Goal: Submit feedback/report problem

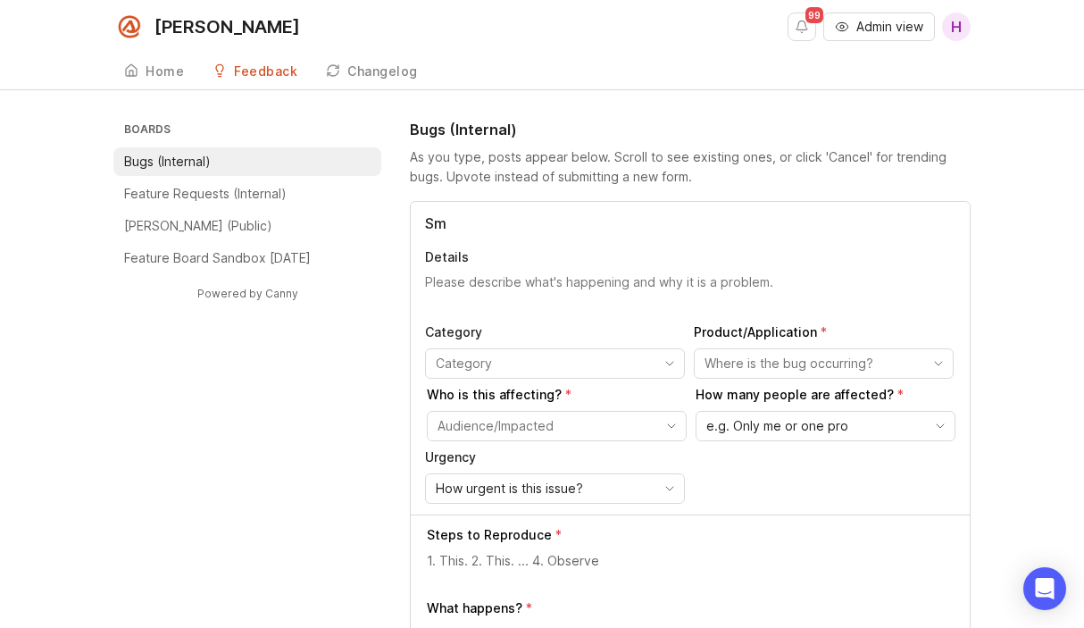
type input "S"
type input "ServiceTitan Integration | [PERSON_NAME] calls labeled Abandon"
click at [451, 284] on textarea "Details" at bounding box center [690, 291] width 531 height 36
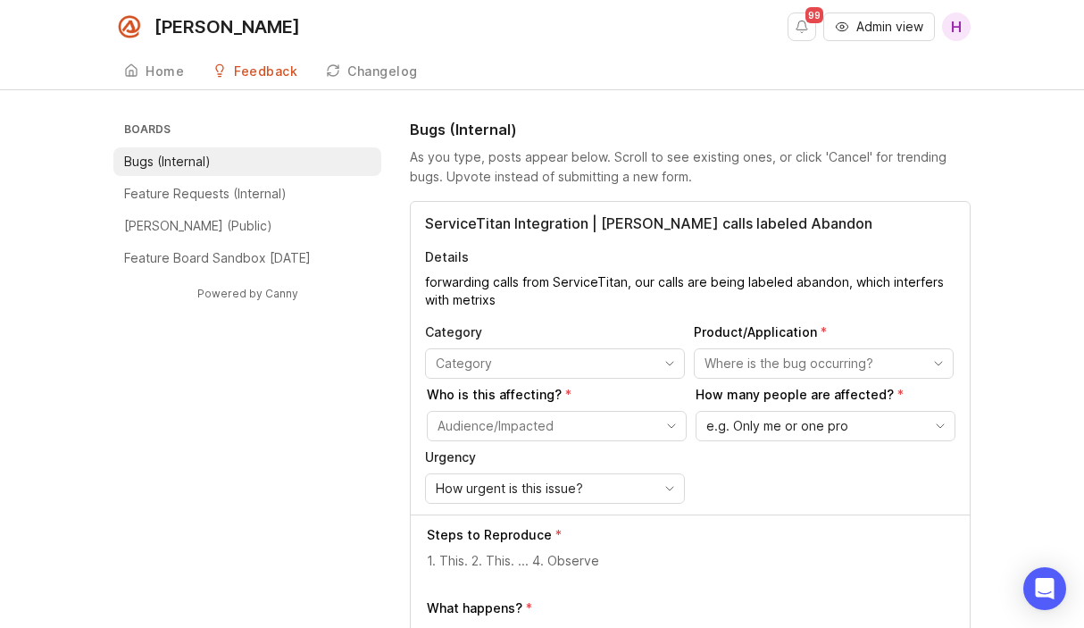
click at [475, 293] on textarea "forwarding calls from ServiceTitan, our calls are being labeled abandon, which …" at bounding box center [690, 291] width 531 height 36
click at [489, 299] on textarea "forwarding calls from ServiceTitan, our calls are being labeled abandon, which …" at bounding box center [690, 291] width 531 height 36
click at [916, 279] on textarea "forwarding calls from ServiceTitan, our calls are being labeled abandon, which …" at bounding box center [690, 291] width 531 height 36
click at [907, 280] on textarea "forwarding calls from ServiceTitan, our calls are being labeled abandon, which …" at bounding box center [690, 291] width 531 height 36
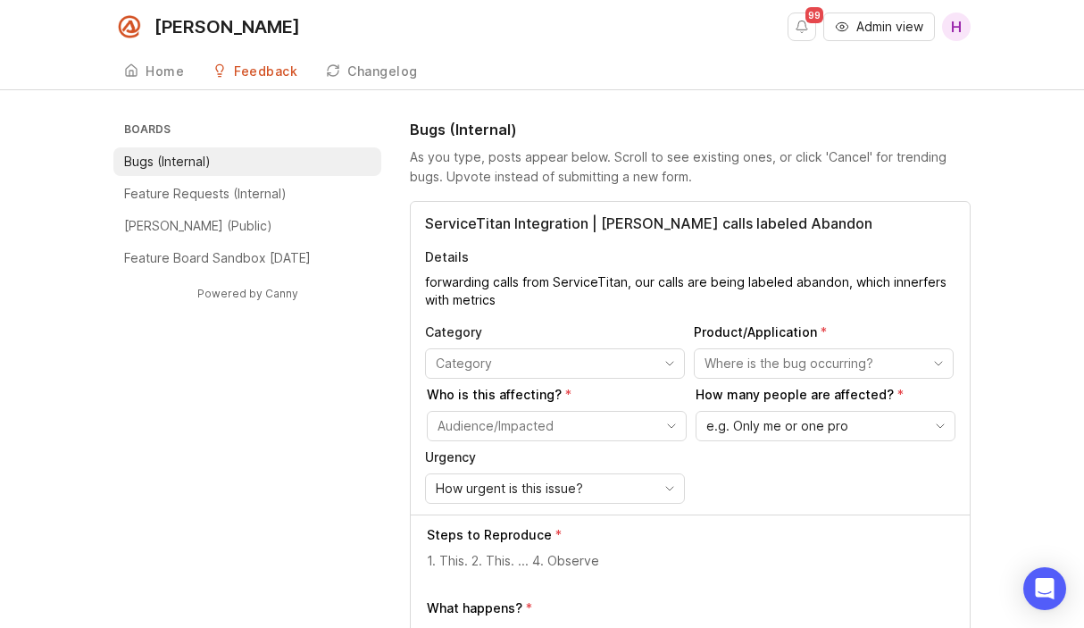
click at [877, 289] on textarea "forwarding calls from ServiceTitan, our calls are being labeled abandon, which …" at bounding box center [690, 291] width 531 height 36
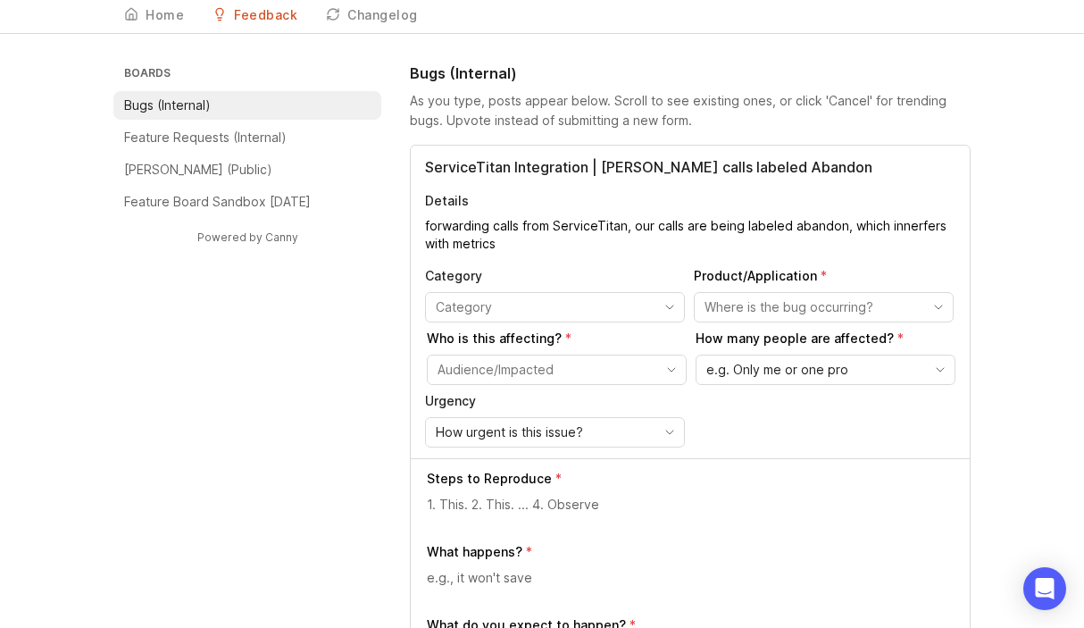
scroll to position [72, 0]
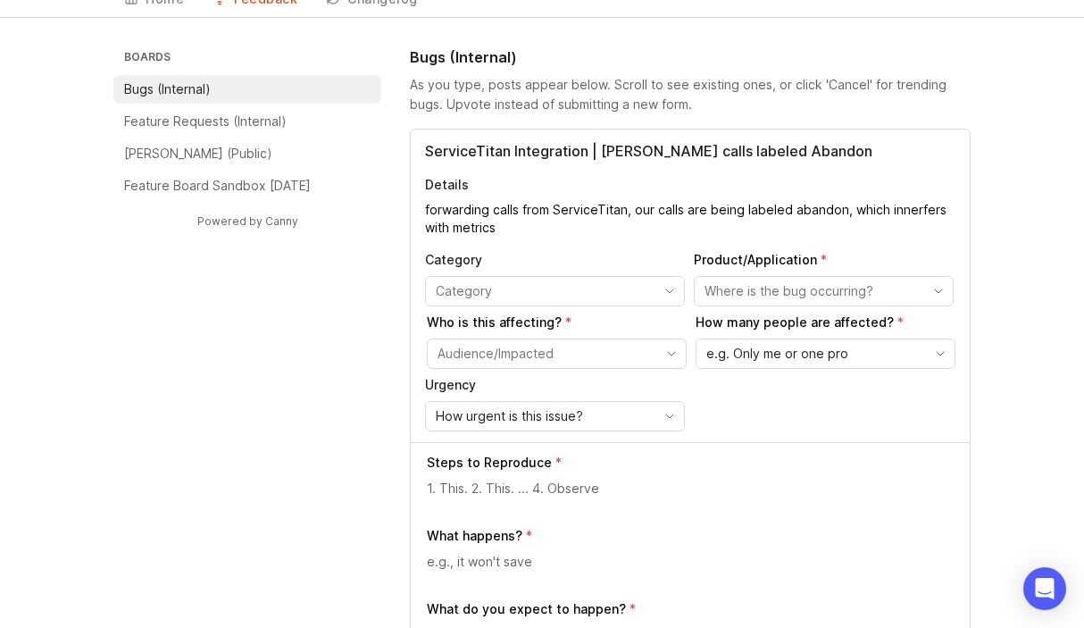
type textarea "forwarding calls from ServiceTitan, our calls are being labeled abandon, which …"
click at [560, 285] on input "toggle menu" at bounding box center [545, 291] width 218 height 20
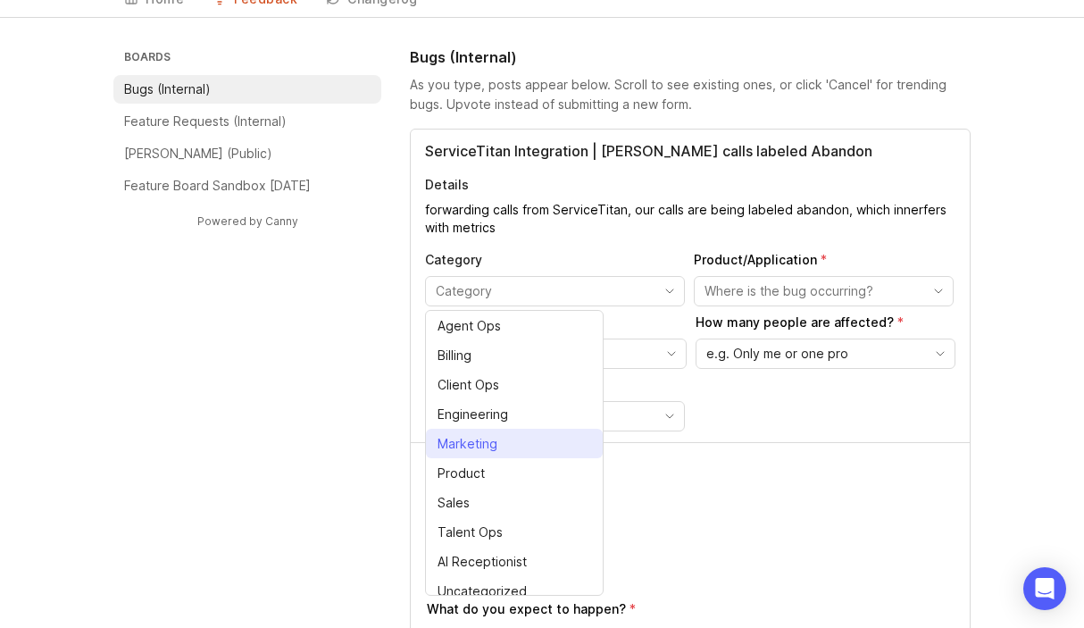
scroll to position [11, 0]
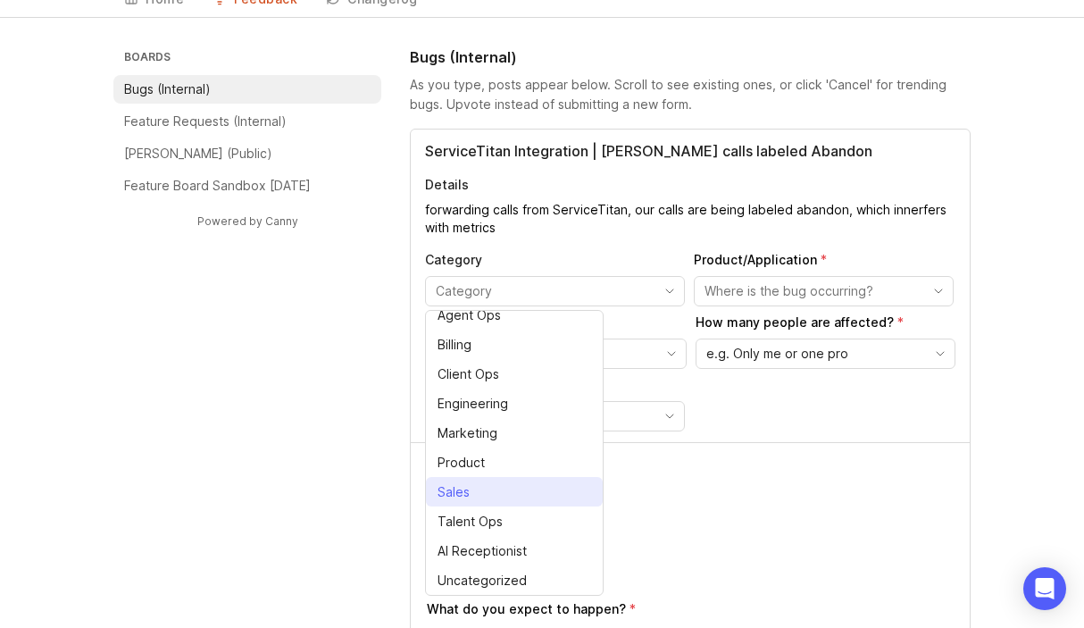
click at [468, 493] on div "Sales" at bounding box center [454, 492] width 32 height 20
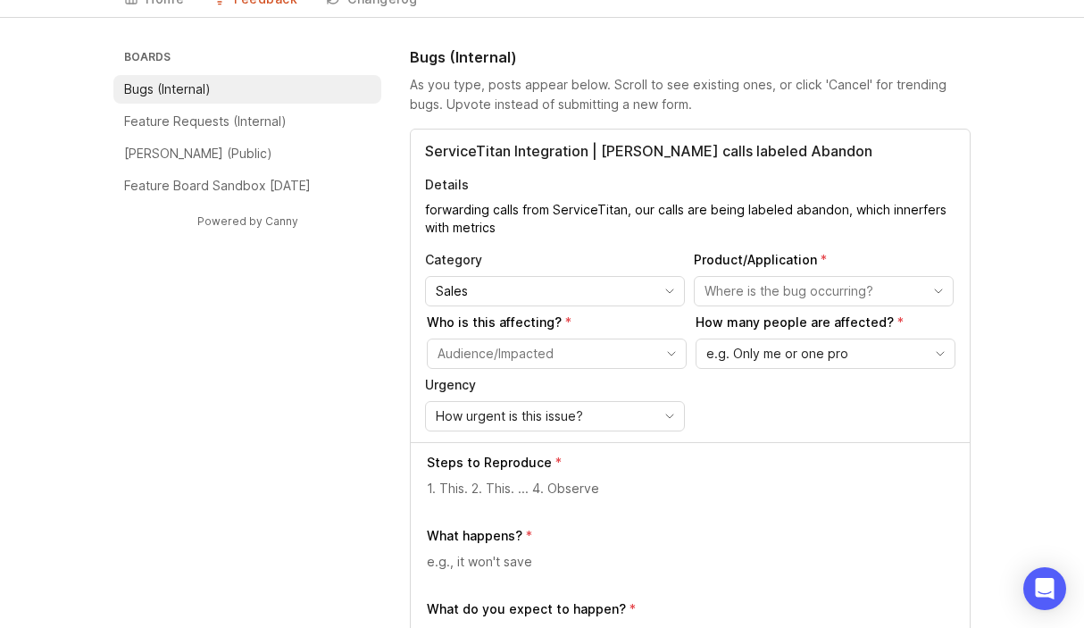
click at [576, 299] on input "Sales" at bounding box center [545, 291] width 218 height 20
click at [547, 294] on input "Sales" at bounding box center [545, 291] width 218 height 20
click at [577, 286] on input "Sales" at bounding box center [545, 291] width 218 height 20
click at [667, 297] on icon "toggle icon" at bounding box center [670, 291] width 29 height 14
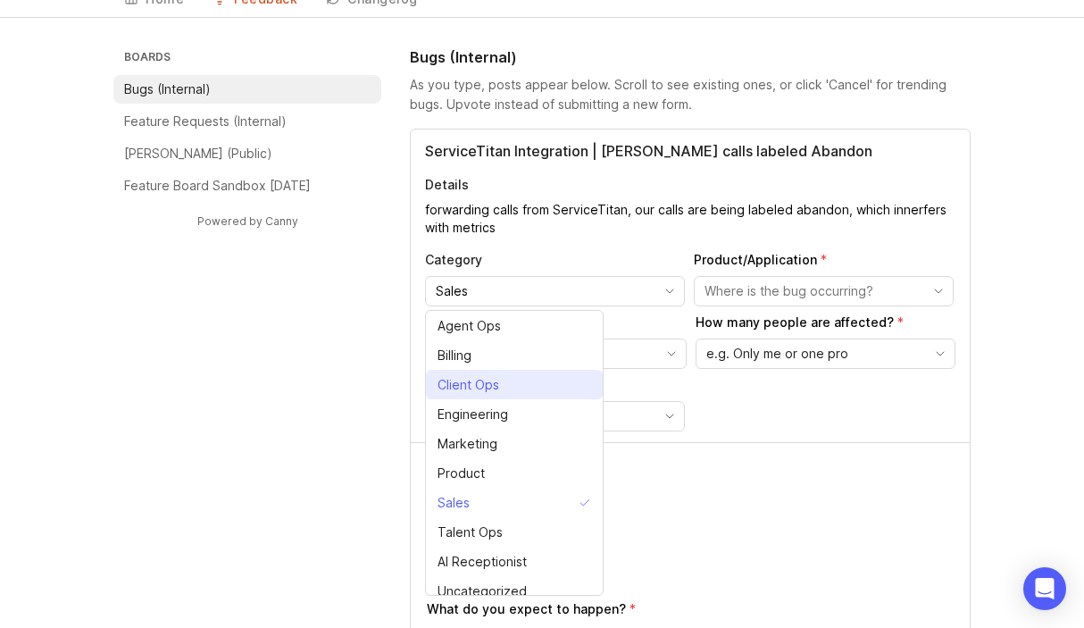
scroll to position [11, 0]
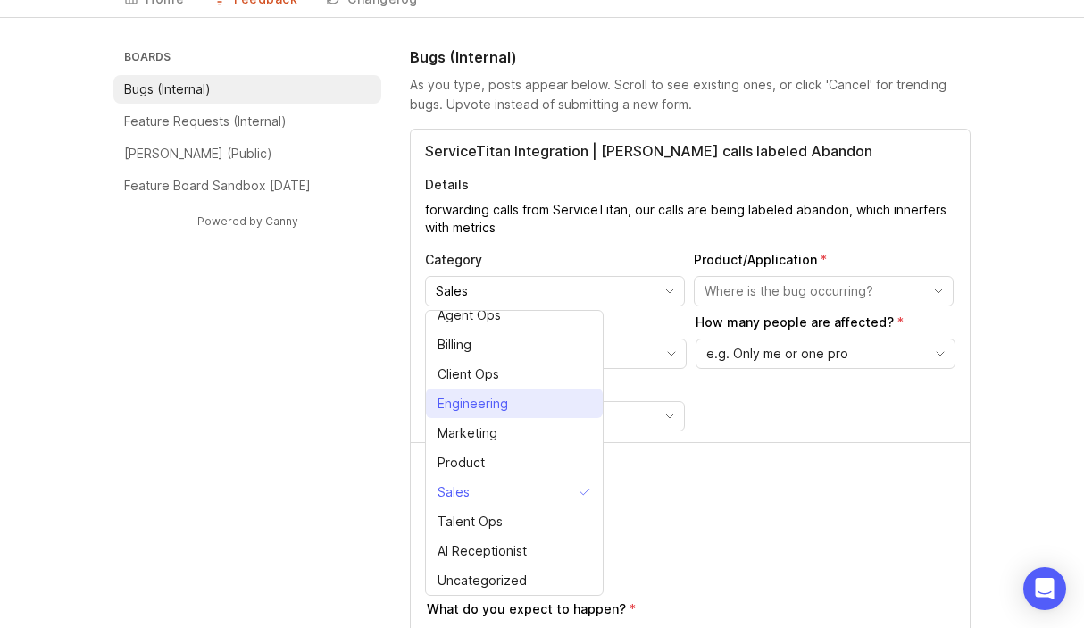
click at [495, 405] on div "Engineering" at bounding box center [473, 404] width 71 height 20
type input "Engineering"
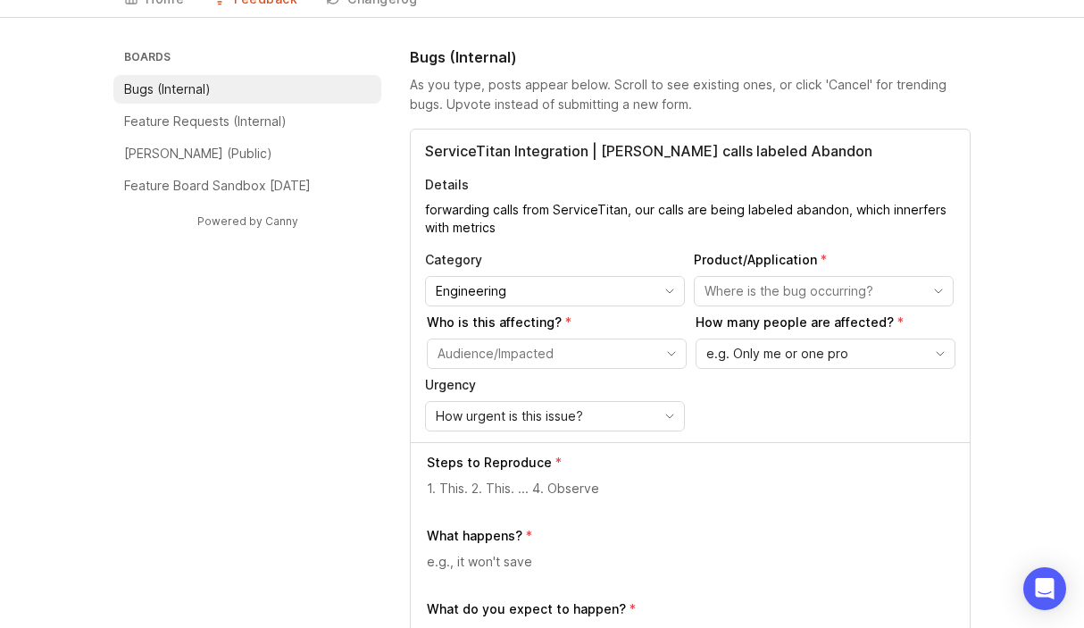
click at [781, 286] on input "toggle menu" at bounding box center [814, 291] width 218 height 20
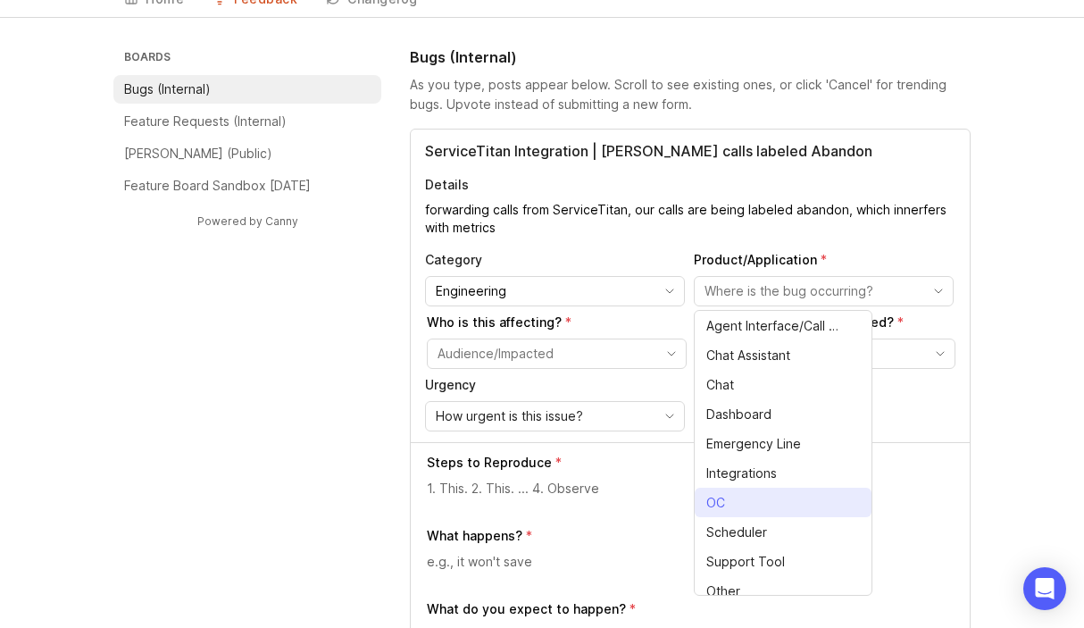
scroll to position [40, 0]
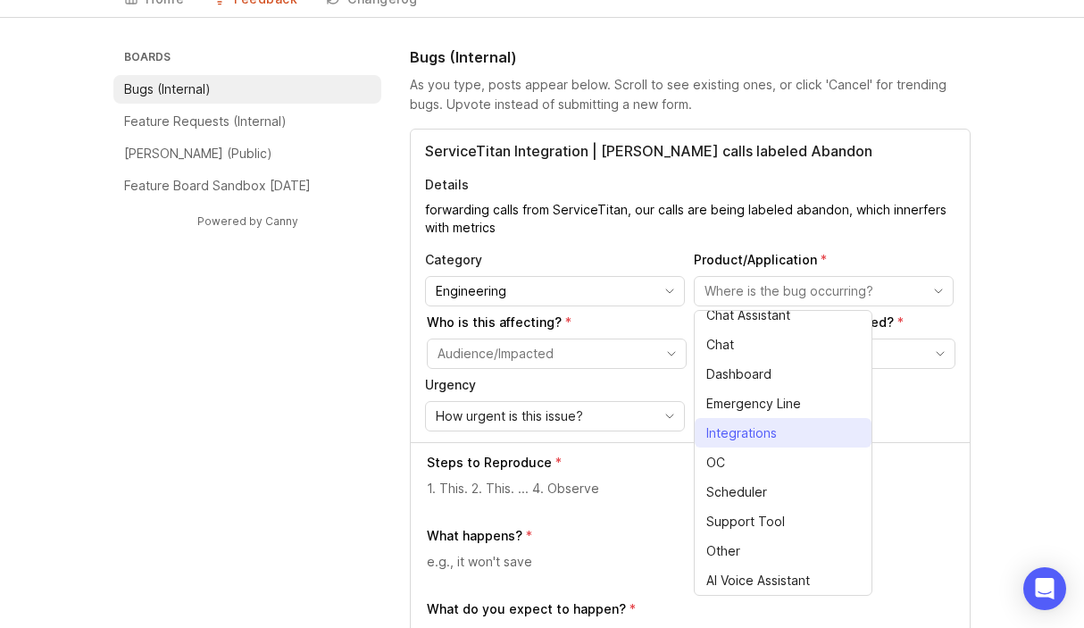
click at [745, 434] on span "Integrations" at bounding box center [741, 433] width 71 height 20
type input "Integrations"
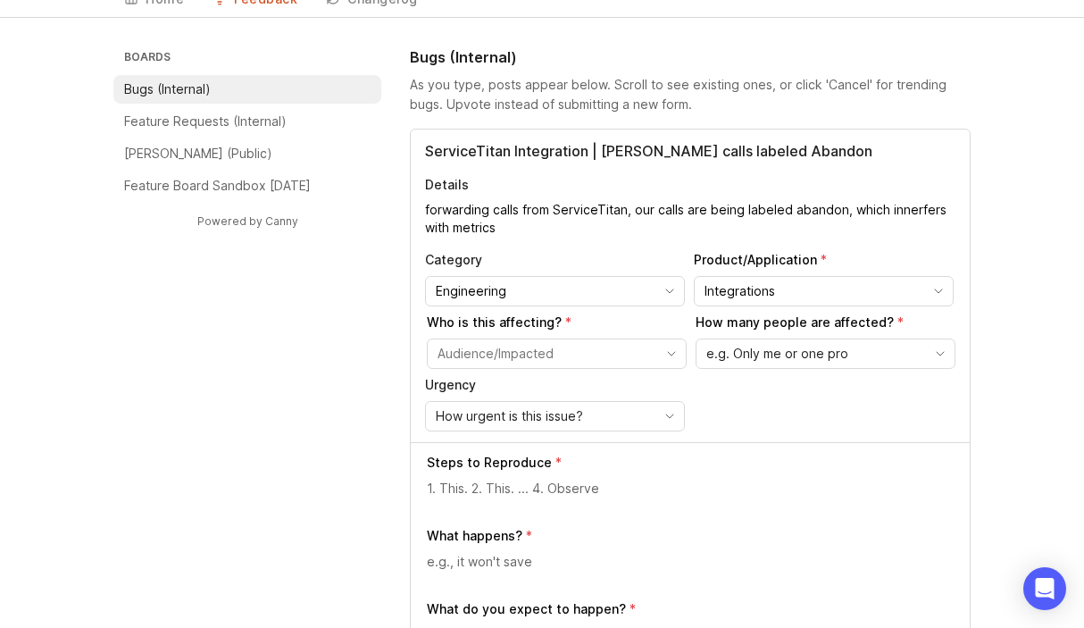
click at [540, 353] on input "toggle menu" at bounding box center [547, 354] width 218 height 20
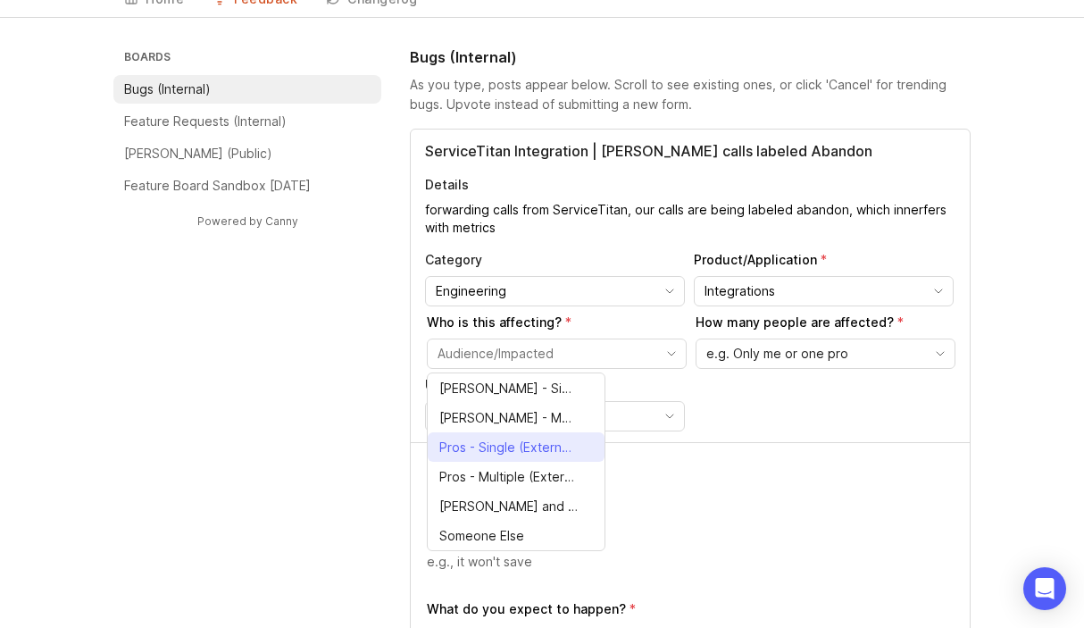
click at [506, 458] on li "Pros - Single (External)" at bounding box center [516, 446] width 177 height 29
type input "Pros - Single (External)"
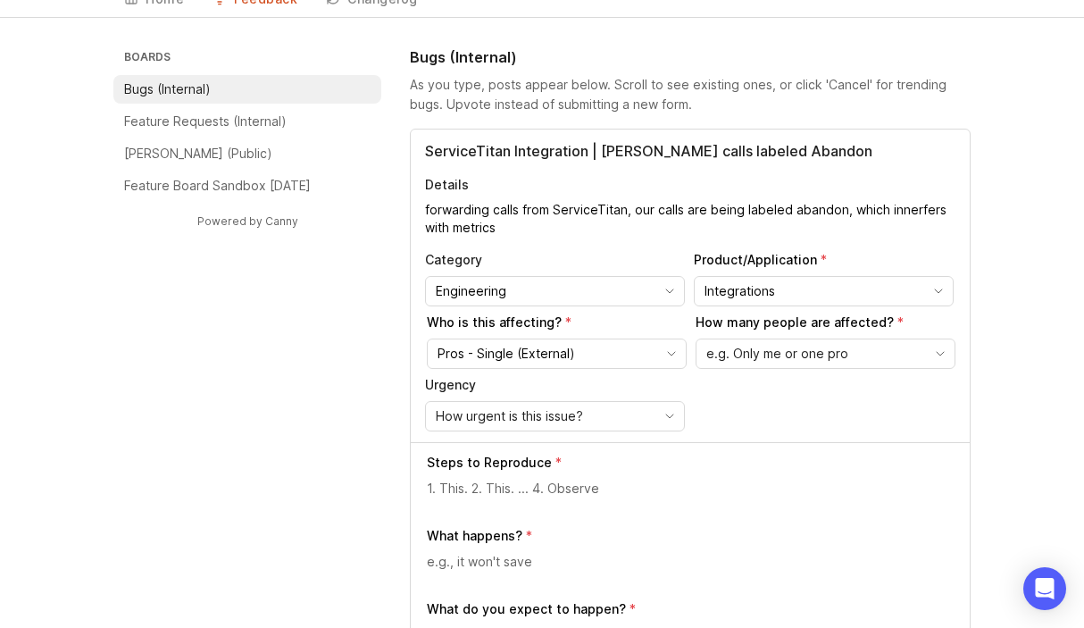
click at [771, 351] on span "e.g. Only me or one pro" at bounding box center [777, 354] width 142 height 20
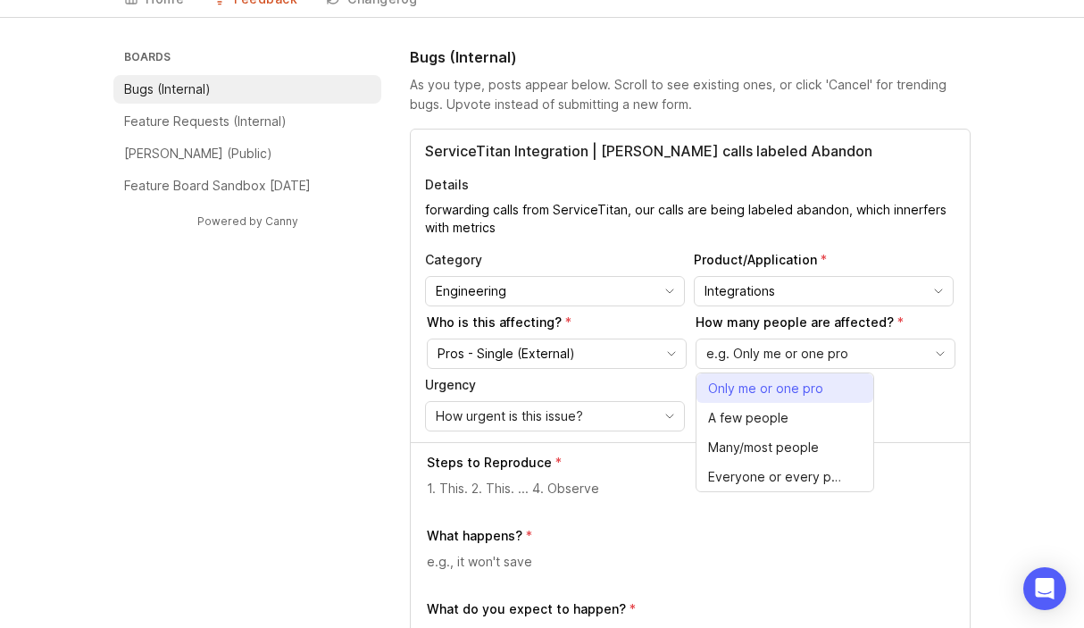
click at [765, 385] on span "Only me or one pro" at bounding box center [765, 389] width 115 height 20
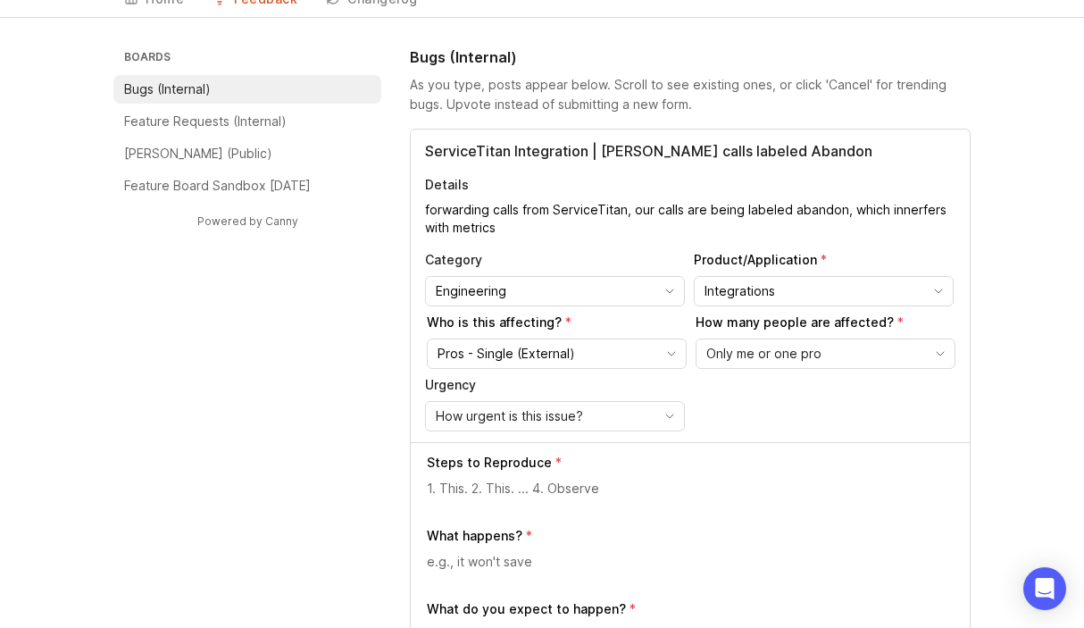
click at [506, 427] on div "How urgent is this issue?" at bounding box center [541, 416] width 230 height 29
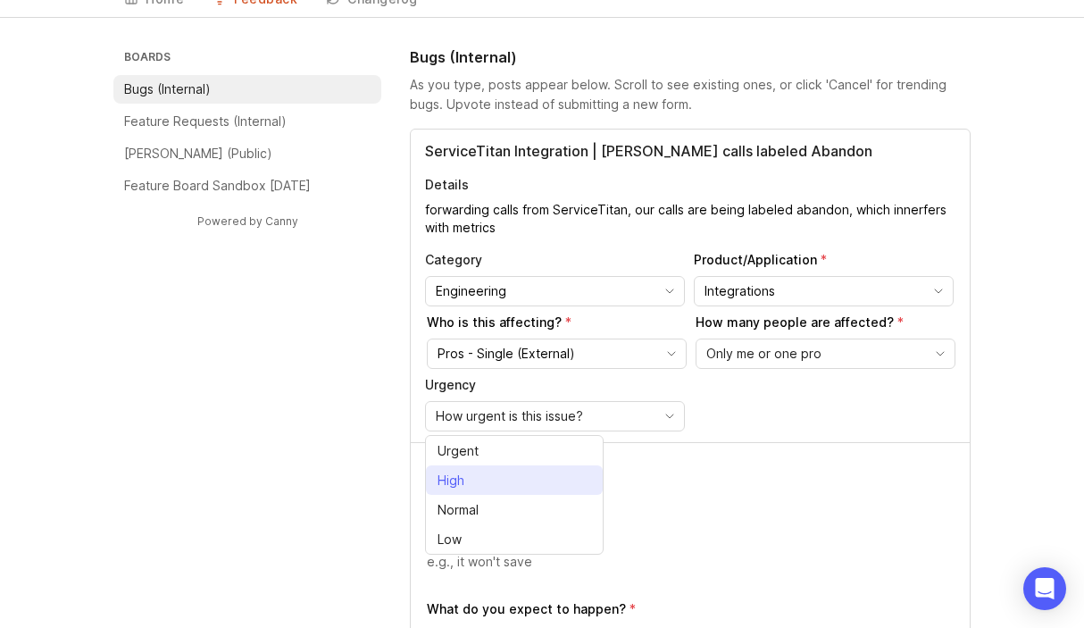
click at [488, 483] on li "High" at bounding box center [514, 479] width 177 height 29
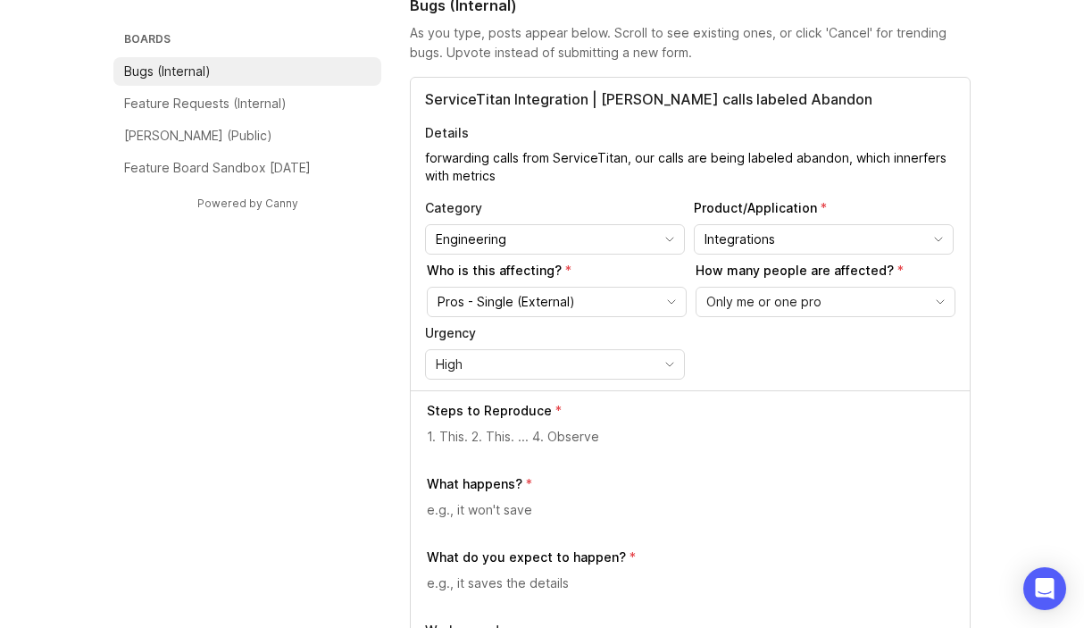
scroll to position [126, 0]
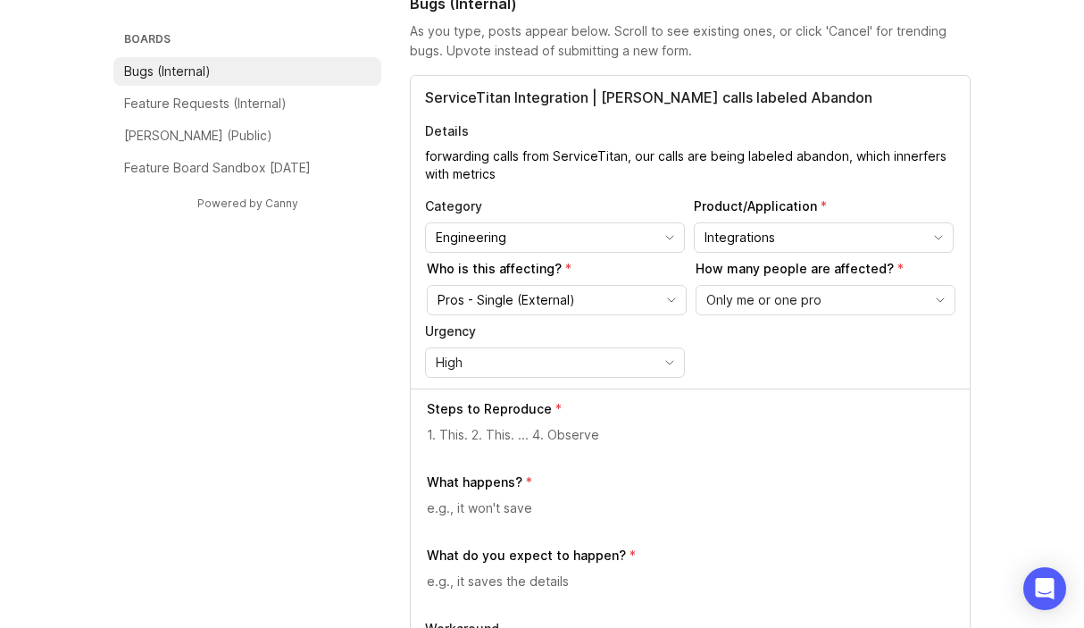
click at [478, 440] on textarea at bounding box center [691, 435] width 529 height 20
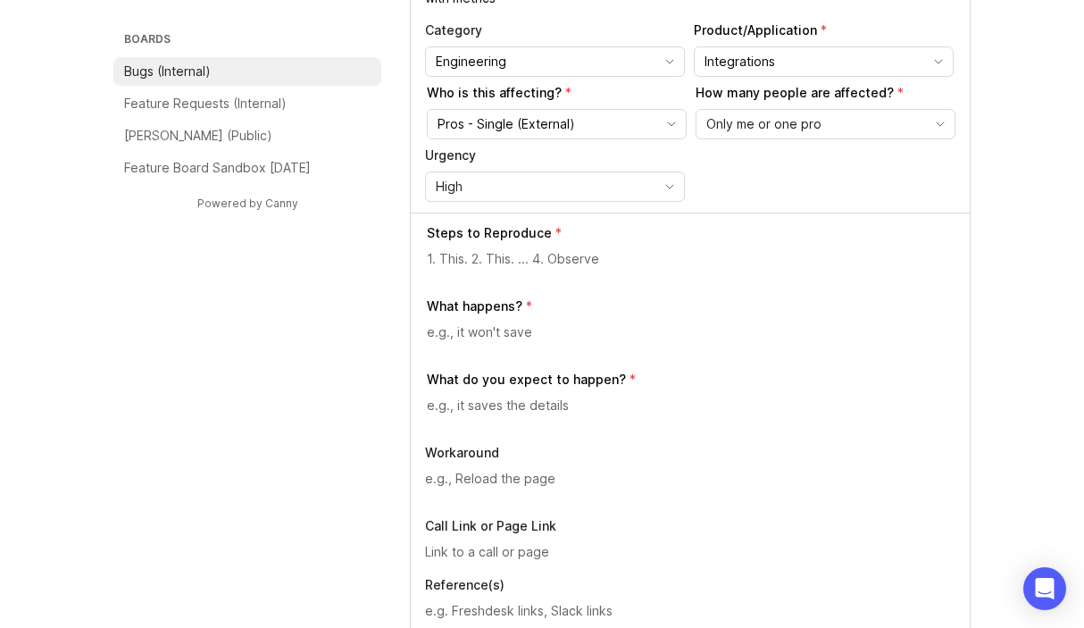
scroll to position [303, 0]
click at [466, 410] on textarea at bounding box center [691, 405] width 529 height 20
type textarea "labeled as accepted call"
click at [465, 255] on textarea at bounding box center [691, 258] width 529 height 20
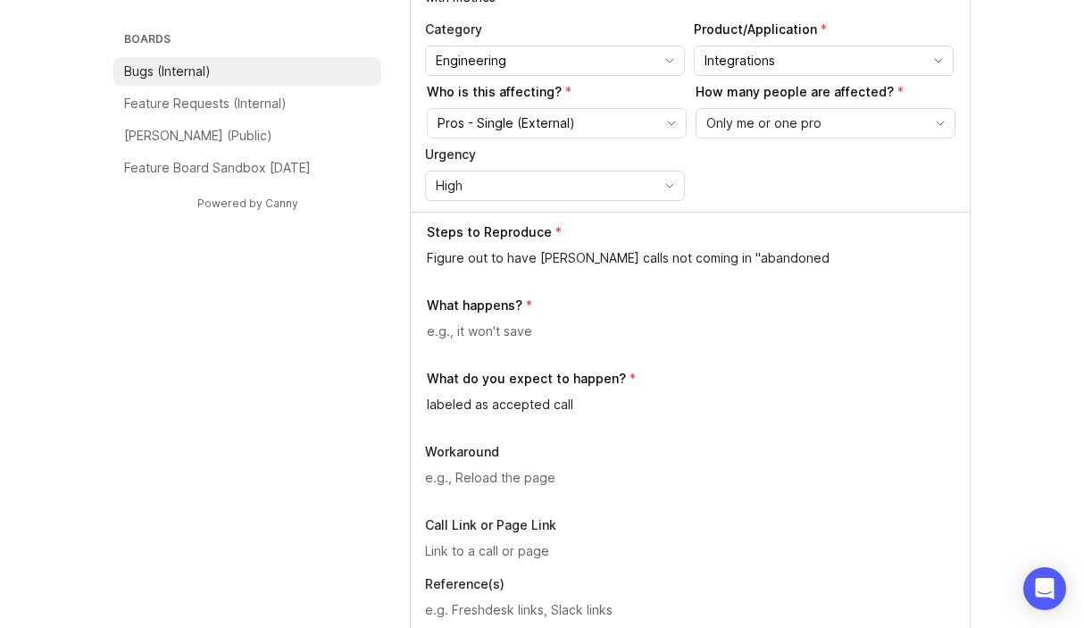
click at [506, 255] on textarea "Figure out to have [PERSON_NAME] calls not coming in "abandoned" at bounding box center [691, 258] width 529 height 20
type textarea "E"
click at [525, 237] on p "Steps to Reproduce" at bounding box center [489, 232] width 125 height 18
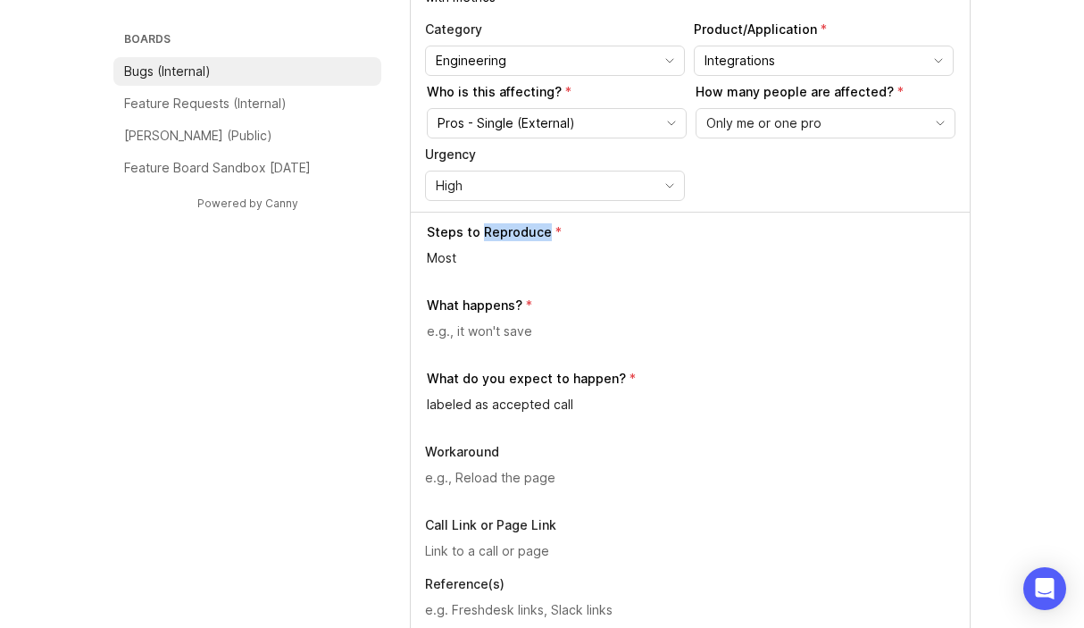
click at [525, 237] on p "Steps to Reproduce" at bounding box center [489, 232] width 125 height 18
copy p "Reproduce"
click at [484, 264] on textarea "Most" at bounding box center [691, 258] width 529 height 20
type textarea "A"
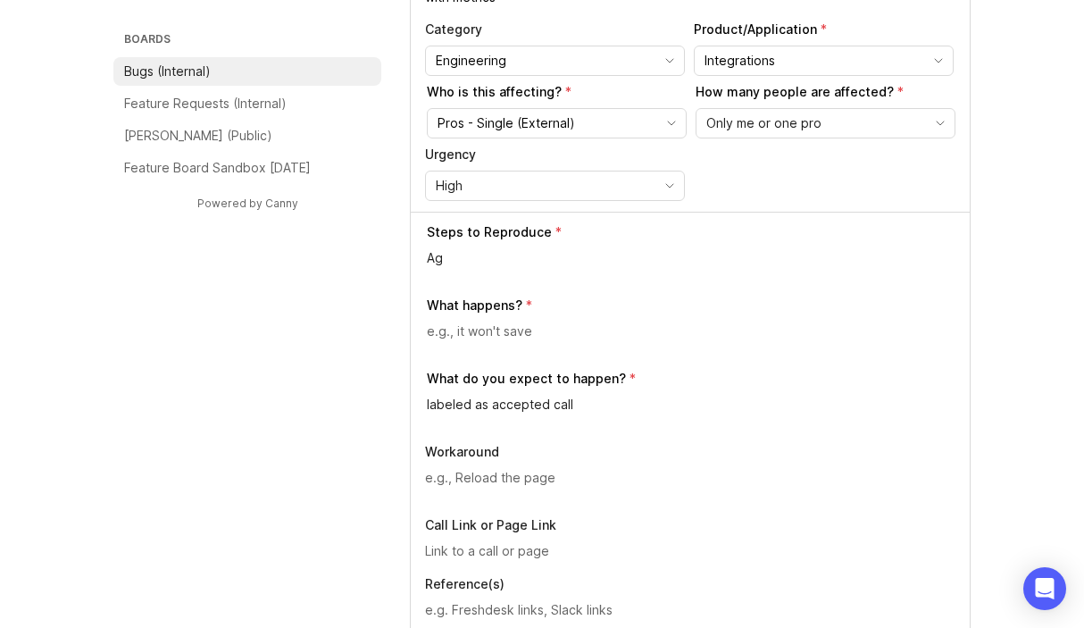
type textarea "A"
click at [463, 257] on textarea "Call" at bounding box center [691, 258] width 529 height 20
paste textarea "[PHONE_NUMBER]"
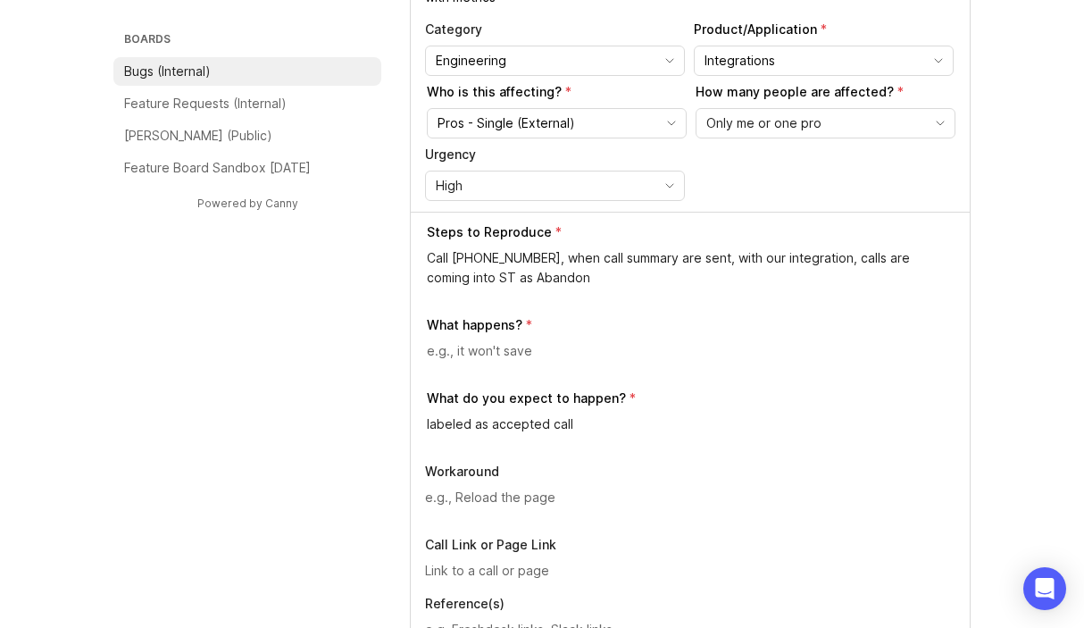
type textarea "Call [PHONE_NUMBER], when call summary are sent, with our integration, calls ar…"
click at [489, 344] on textarea at bounding box center [691, 351] width 529 height 20
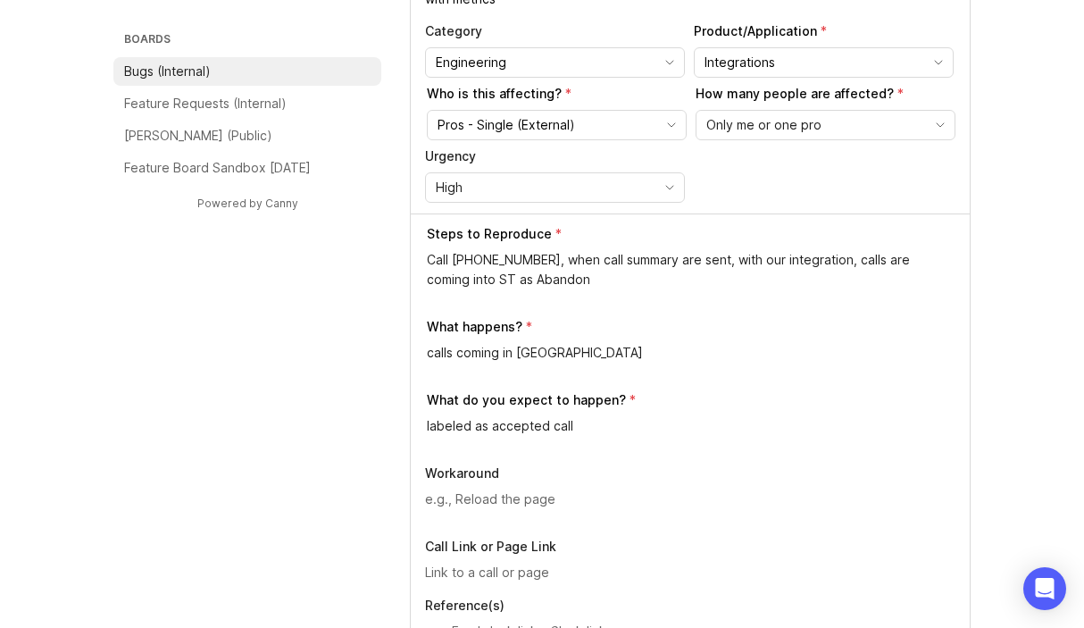
scroll to position [318, 0]
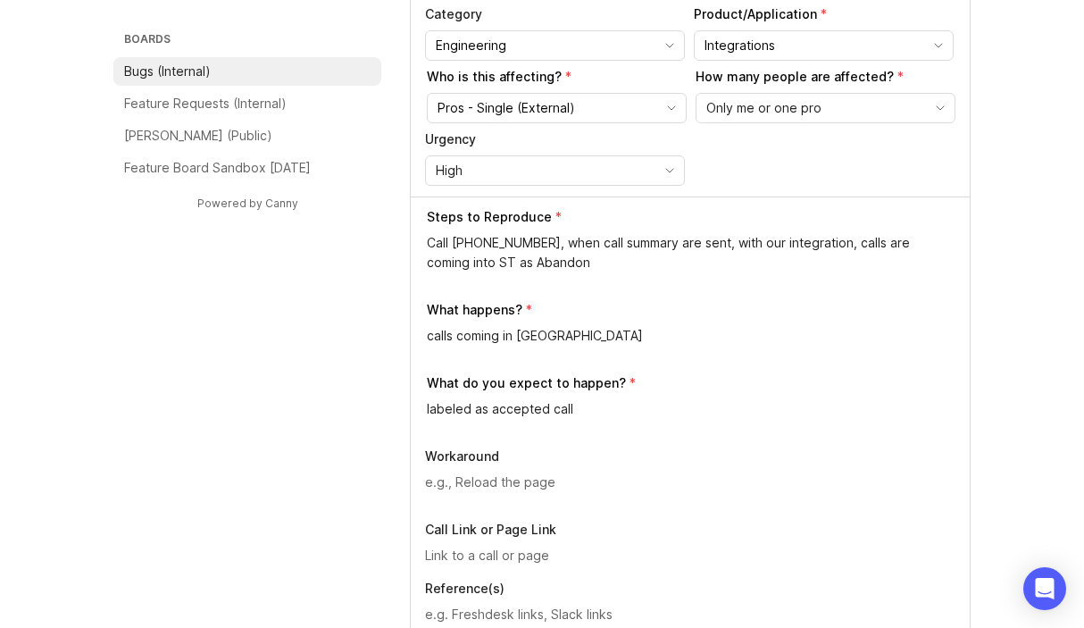
type textarea "calls coming in [GEOGRAPHIC_DATA]"
click at [488, 413] on textarea "labeled as accepted call" at bounding box center [691, 409] width 529 height 20
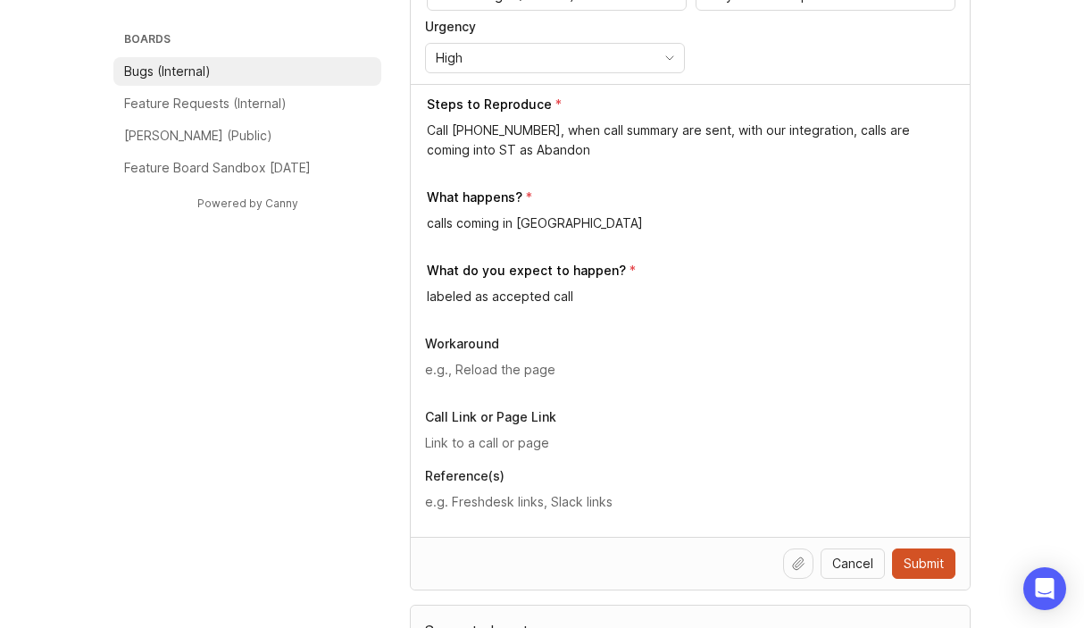
scroll to position [456, 0]
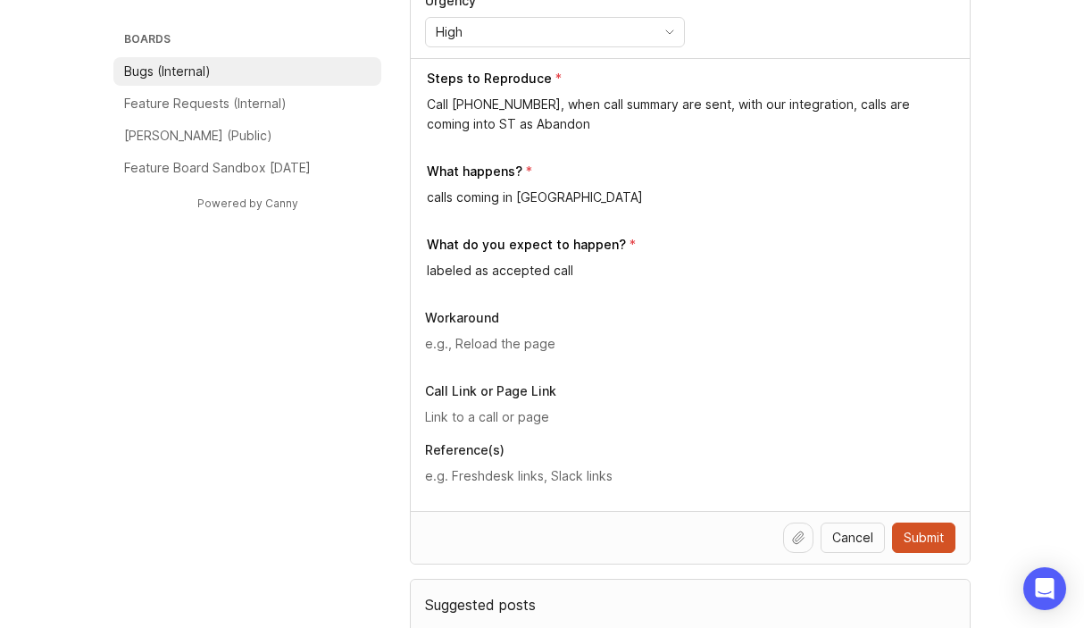
click at [505, 352] on textarea at bounding box center [690, 344] width 531 height 20
type textarea "H"
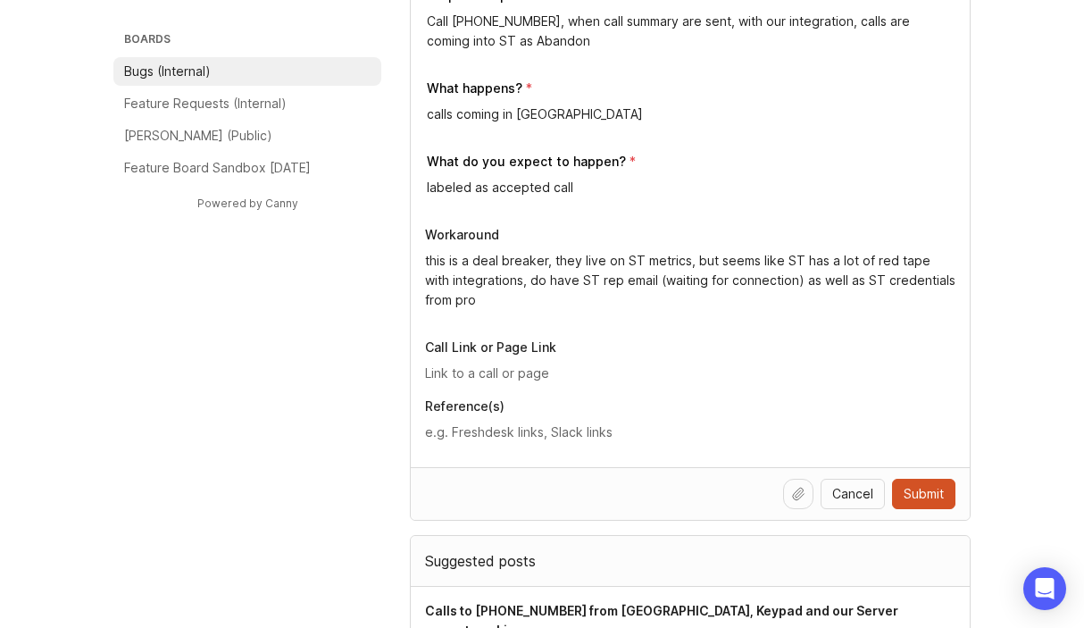
scroll to position [565, 0]
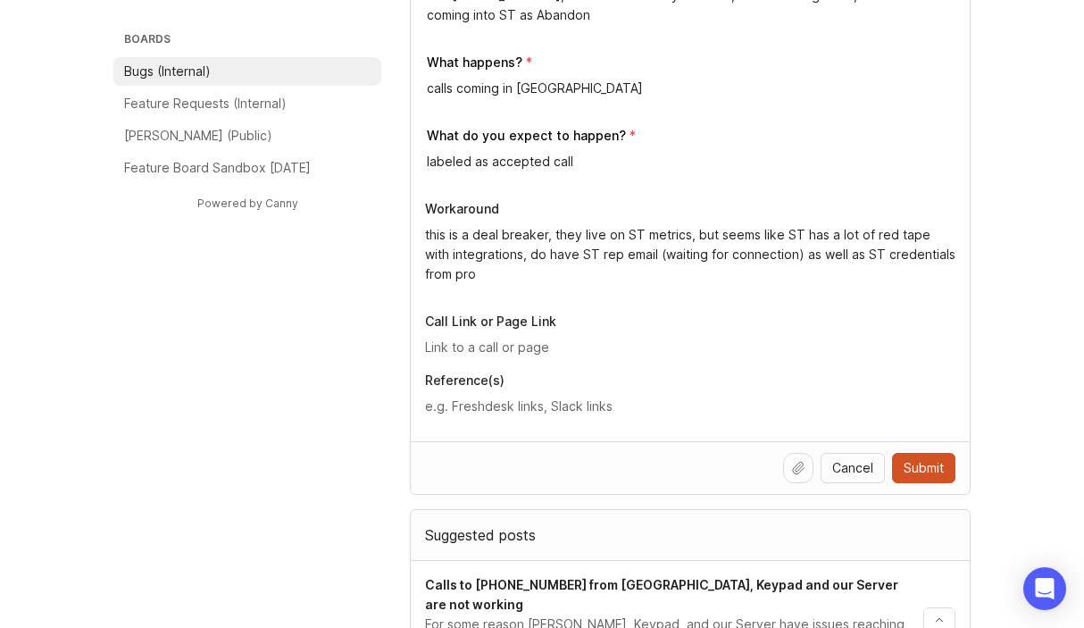
type textarea "this is a deal breaker, they live on ST metrics, but seems like ST has a lot of…"
click at [495, 338] on input "text" at bounding box center [690, 348] width 531 height 20
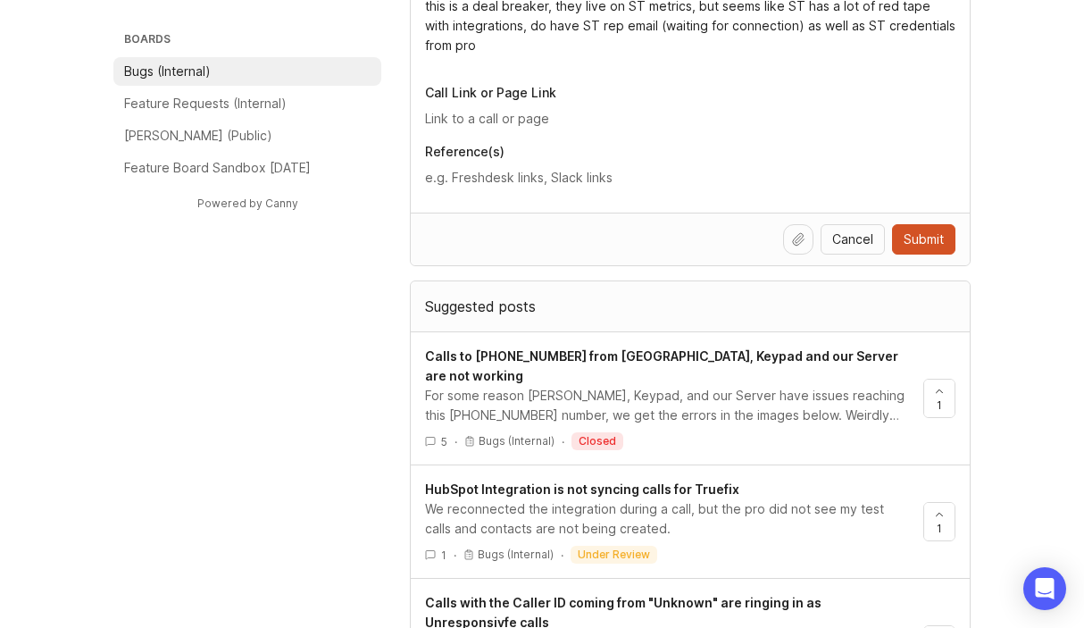
scroll to position [827, 0]
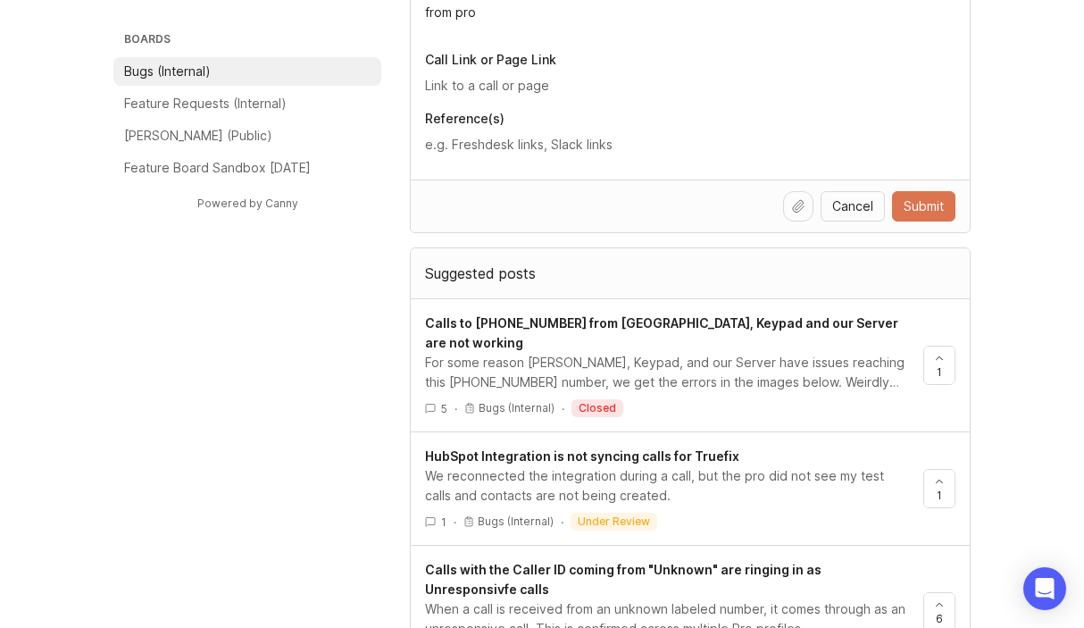
click at [925, 206] on span "Submit" at bounding box center [924, 206] width 40 height 18
